Goal: Information Seeking & Learning: Check status

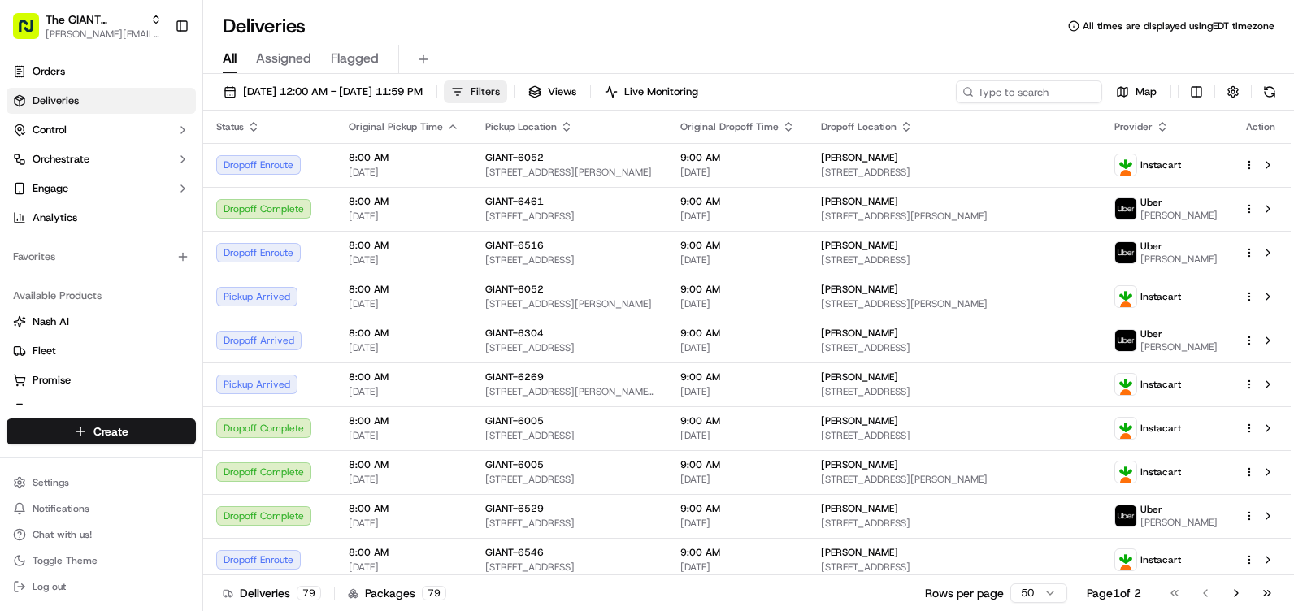
click at [507, 82] on button "Filters" at bounding box center [475, 91] width 63 height 23
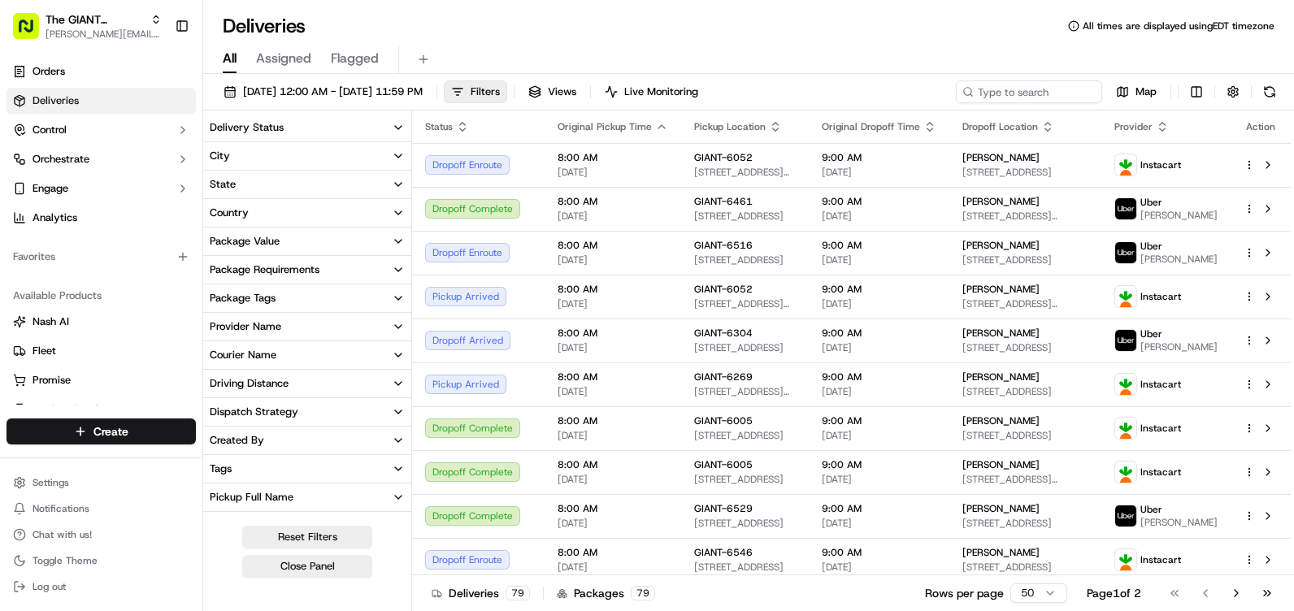
click at [287, 152] on button "City" at bounding box center [307, 156] width 208 height 28
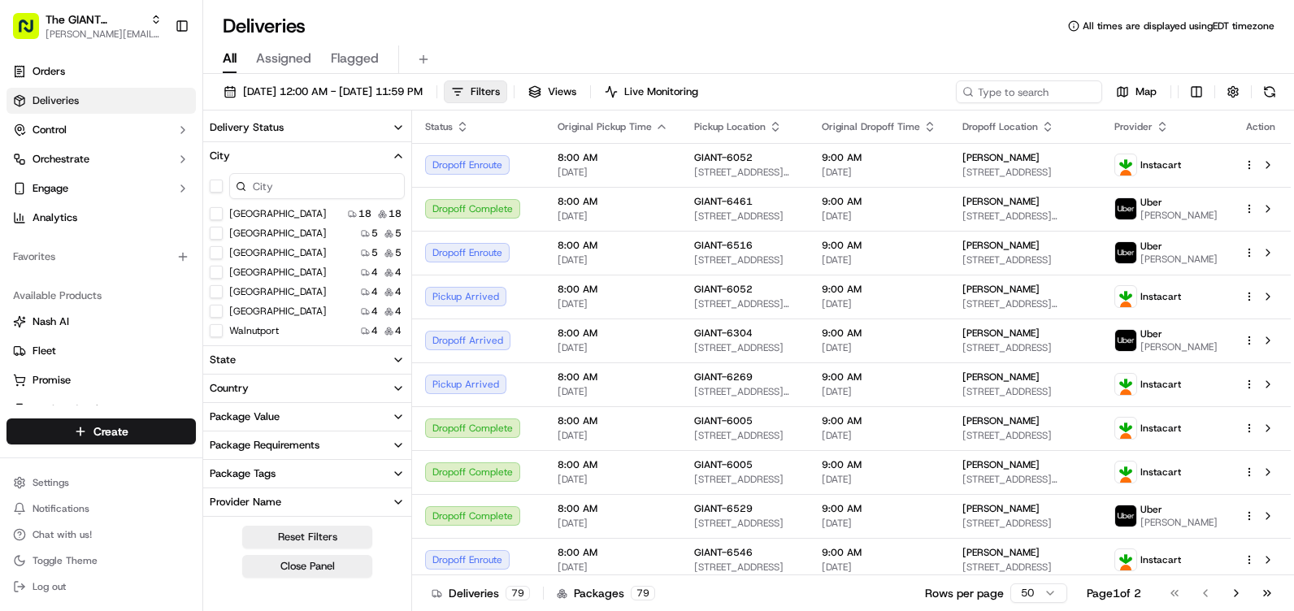
click at [280, 190] on input at bounding box center [317, 186] width 176 height 26
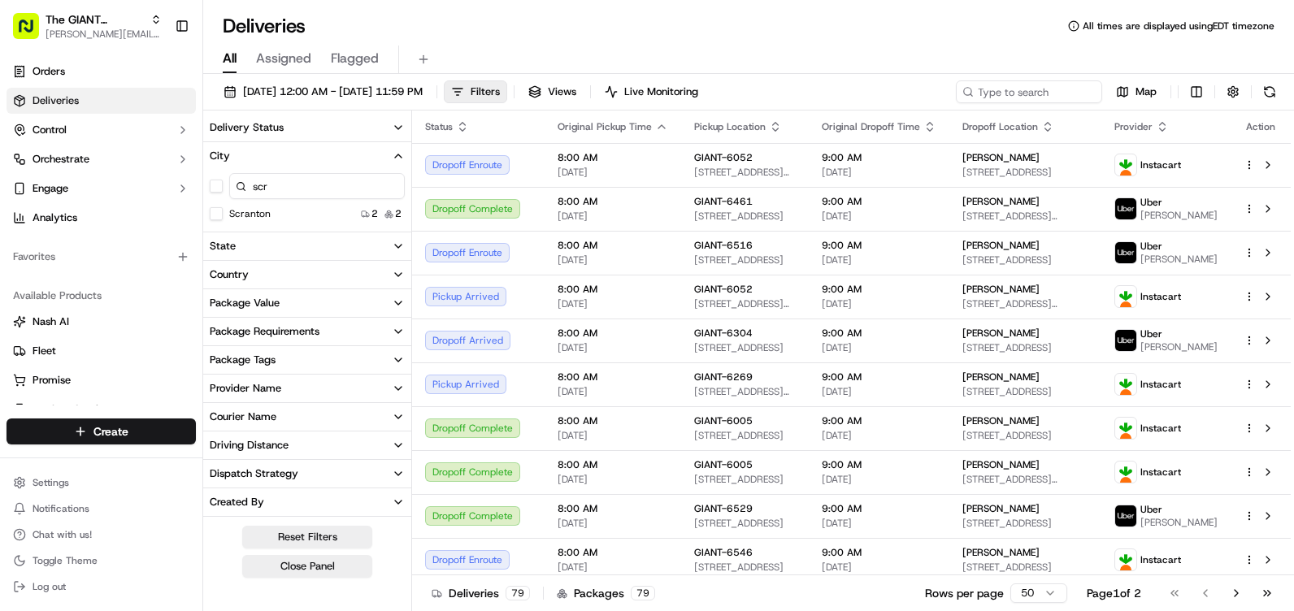
type input "scr"
click at [215, 212] on button "Scranton" at bounding box center [216, 213] width 13 height 13
